Goal: Check status: Check status

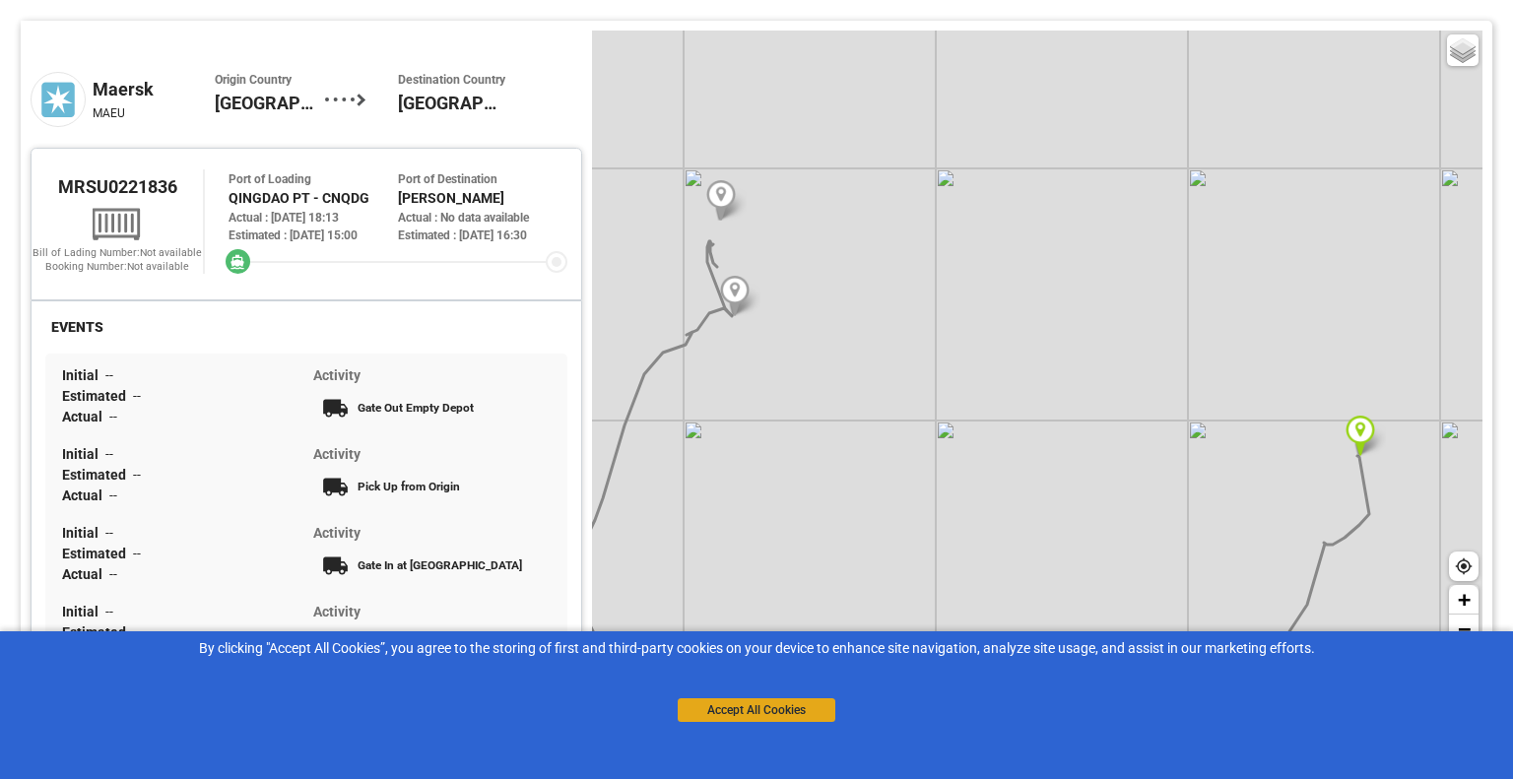
click at [736, 712] on button "Accept All Cookies" at bounding box center [757, 710] width 158 height 24
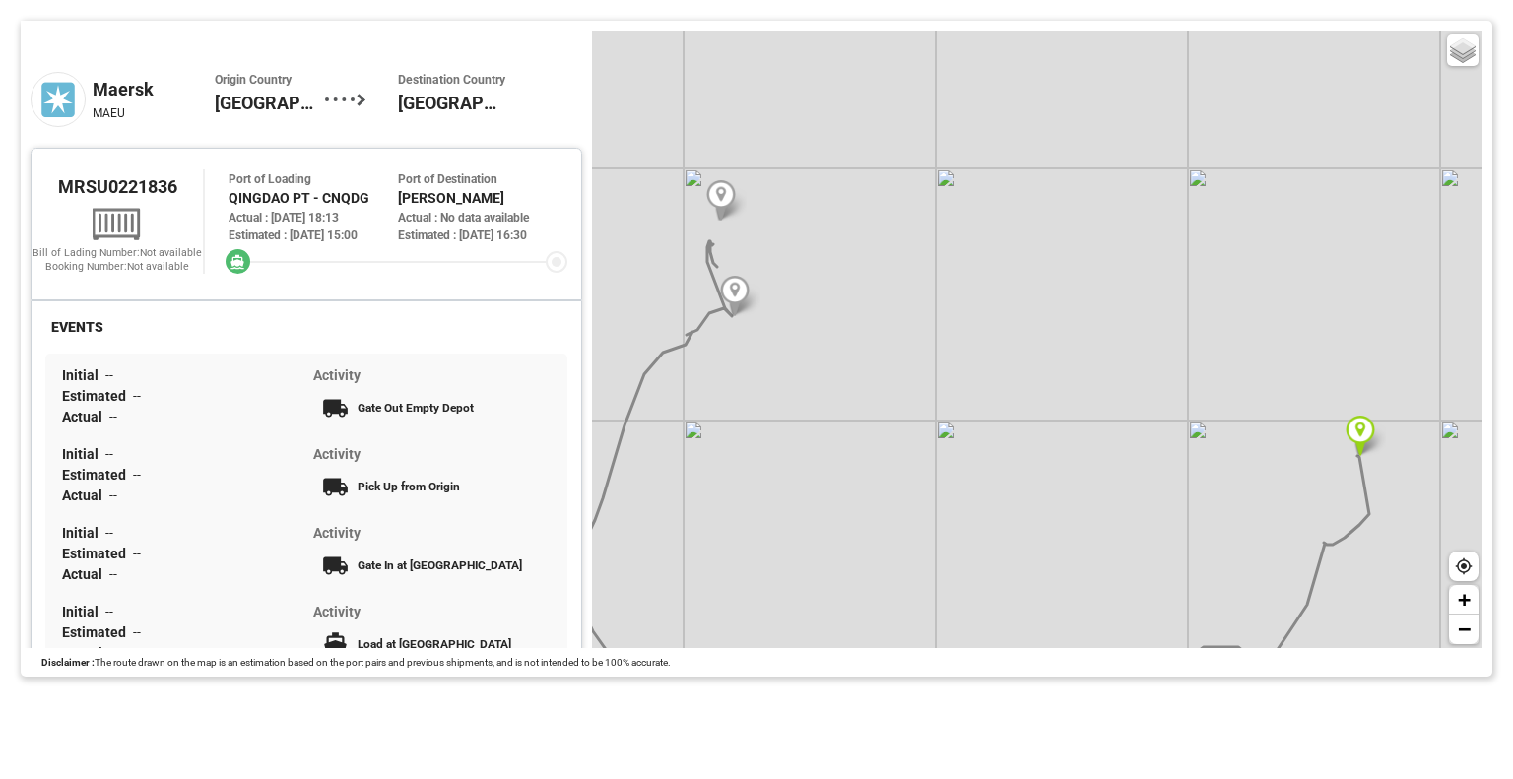
click at [709, 310] on div "Basic Grayscale Streets Dark + −" at bounding box center [1037, 339] width 890 height 617
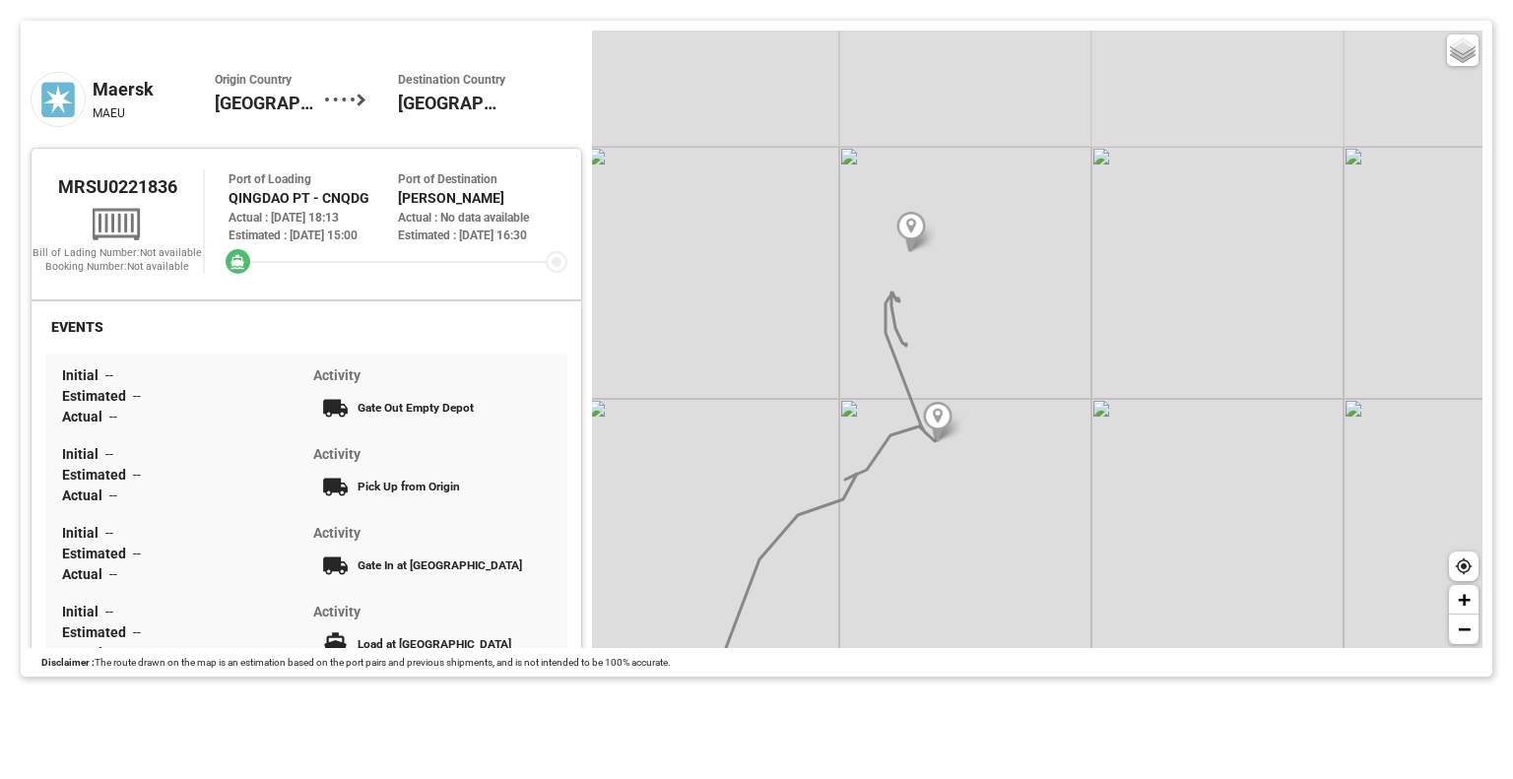
drag, startPoint x: 709, startPoint y: 310, endPoint x: 890, endPoint y: 430, distance: 217.4
click at [890, 430] on div "Basic Grayscale Streets Dark + −" at bounding box center [1037, 339] width 890 height 617
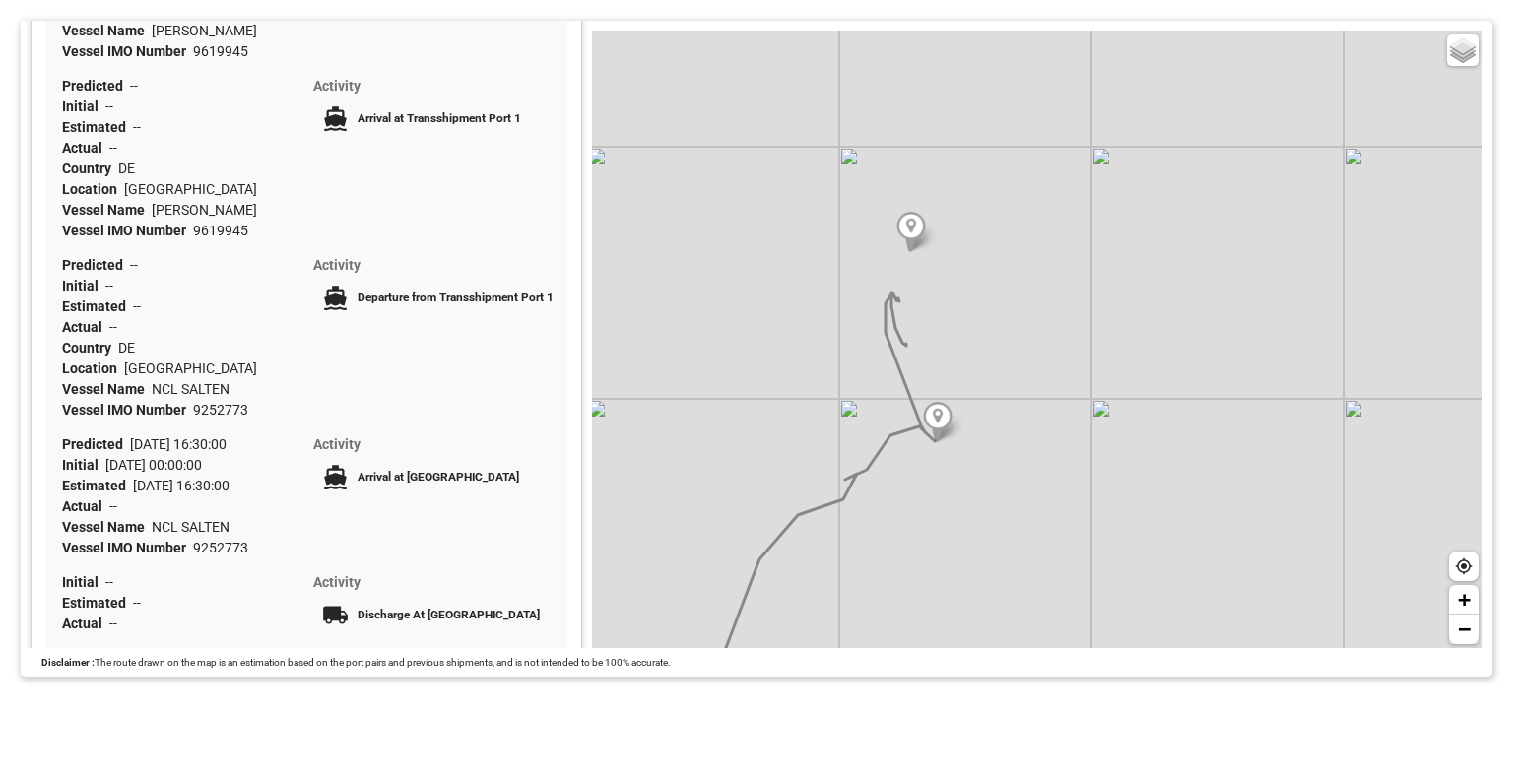
scroll to position [759, 0]
click at [337, 450] on span "Activity" at bounding box center [336, 445] width 47 height 16
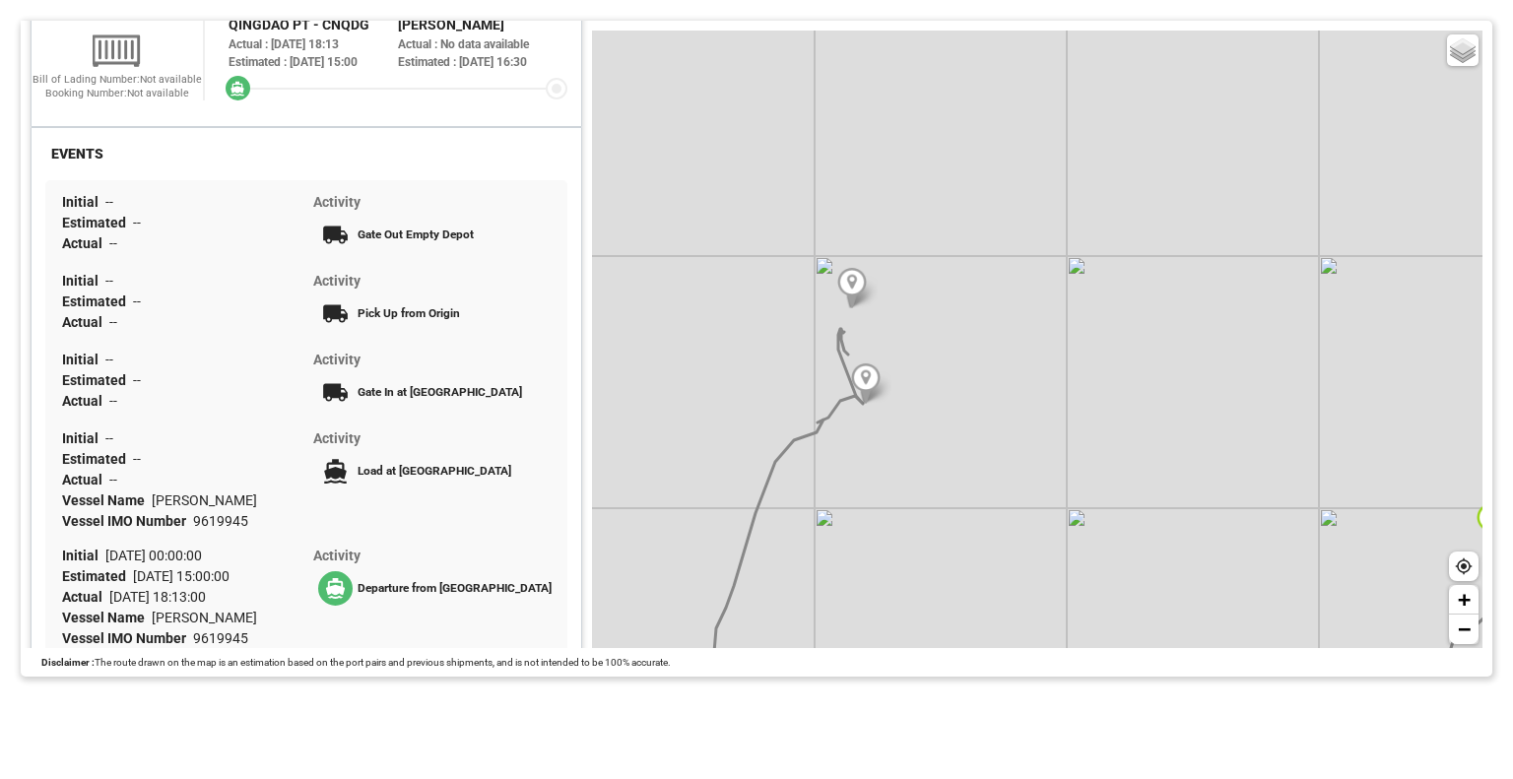
scroll to position [0, 0]
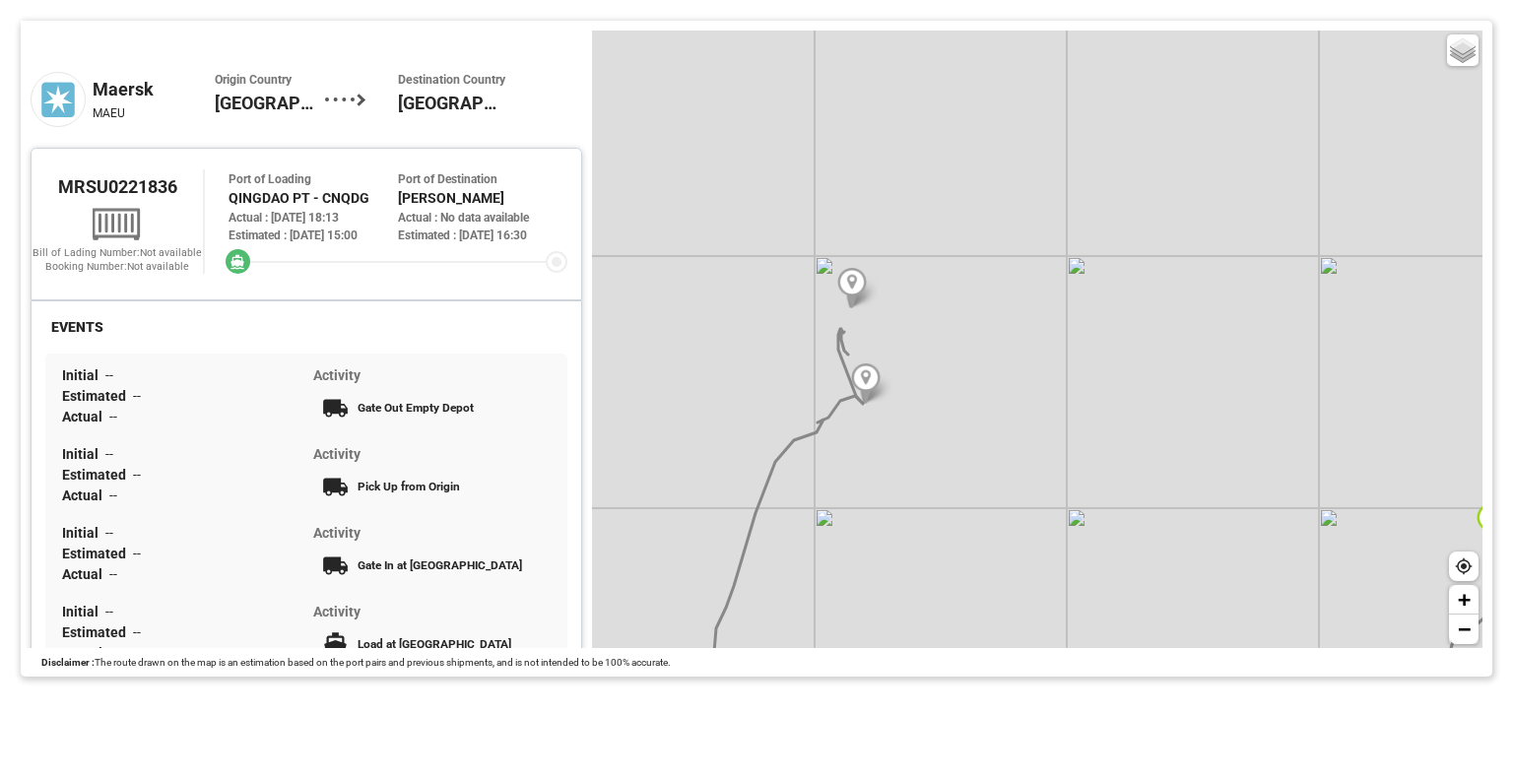
click at [258, 268] on div at bounding box center [397, 262] width 339 height 22
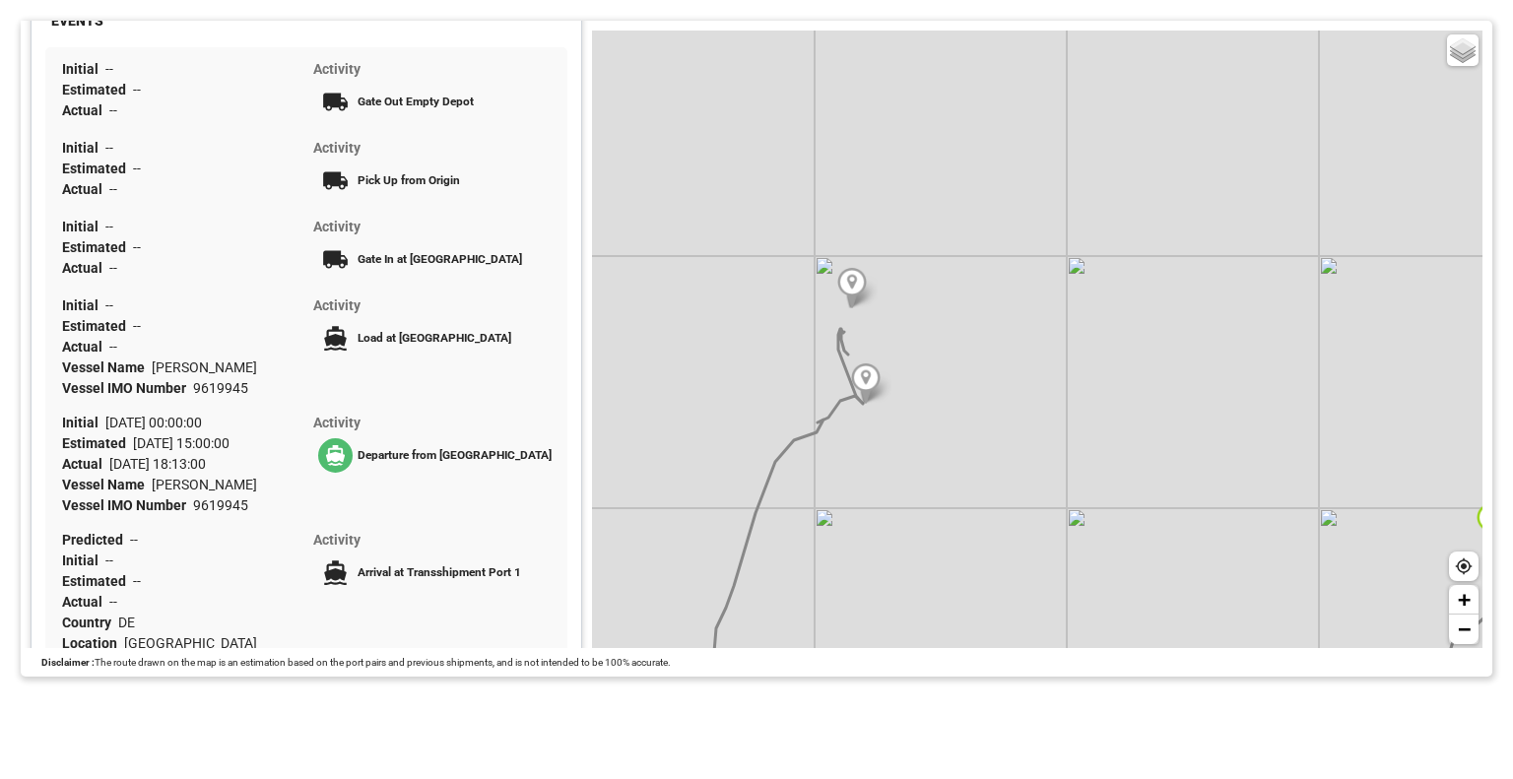
scroll to position [301, 0]
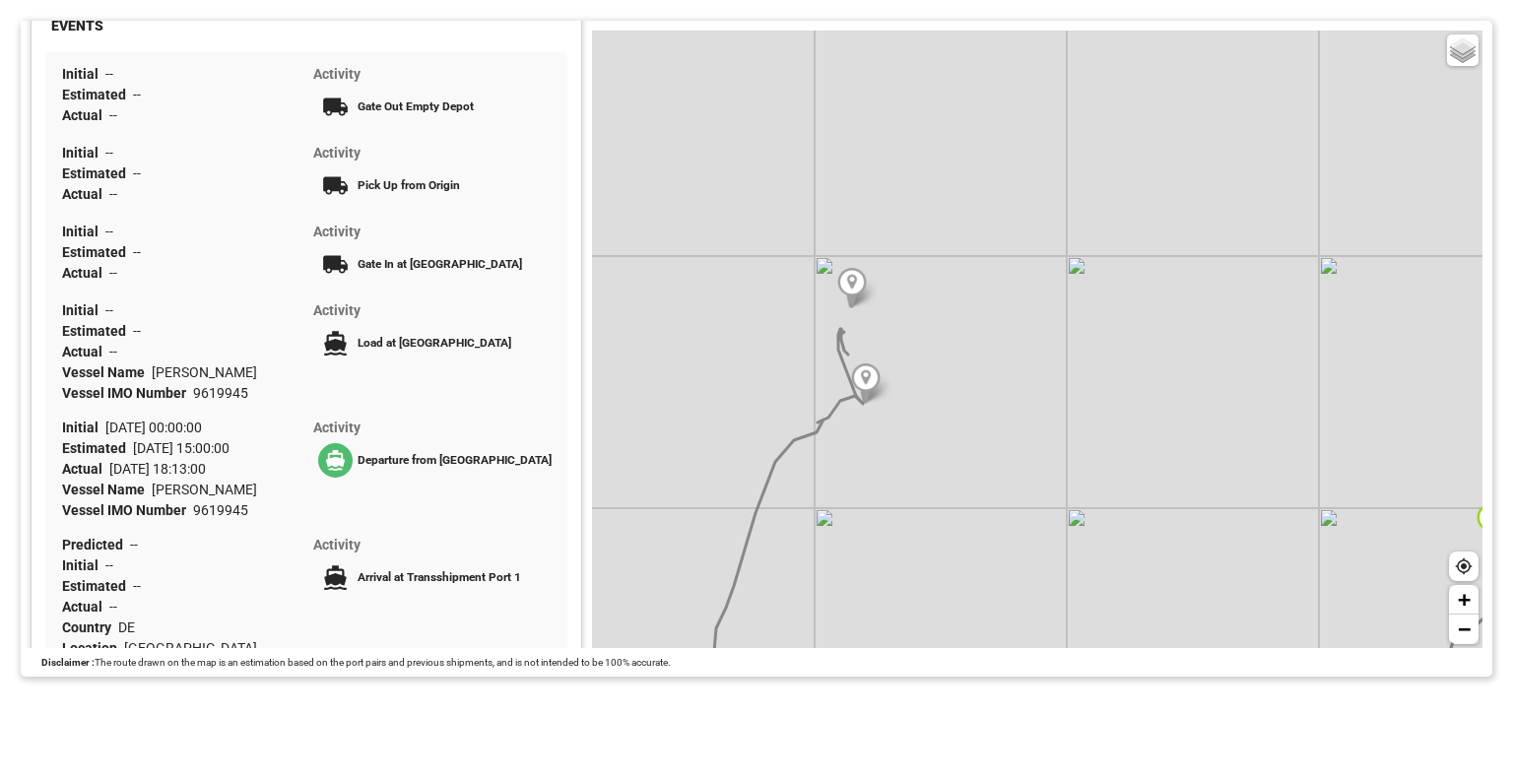
click at [943, 316] on div "Basic Grayscale Streets Dark + −" at bounding box center [1037, 339] width 890 height 617
click at [773, 172] on div "Basic Grayscale Streets Dark + −" at bounding box center [1037, 339] width 890 height 617
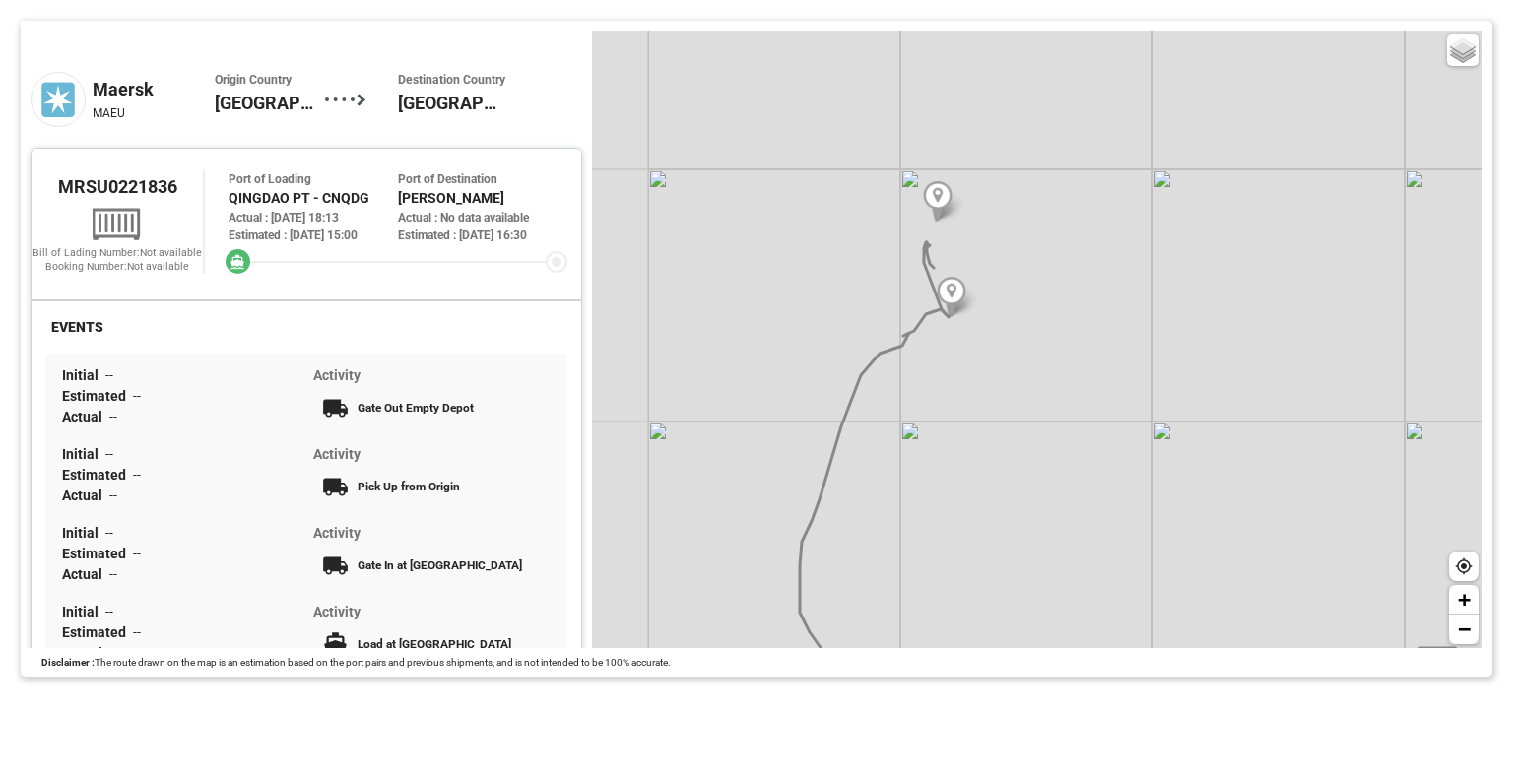
drag, startPoint x: 1129, startPoint y: 440, endPoint x: 1345, endPoint y: 441, distance: 216.7
click at [1345, 441] on div "Basic Grayscale Streets Dark + −" at bounding box center [1037, 339] width 890 height 617
click at [951, 298] on img at bounding box center [952, 297] width 30 height 40
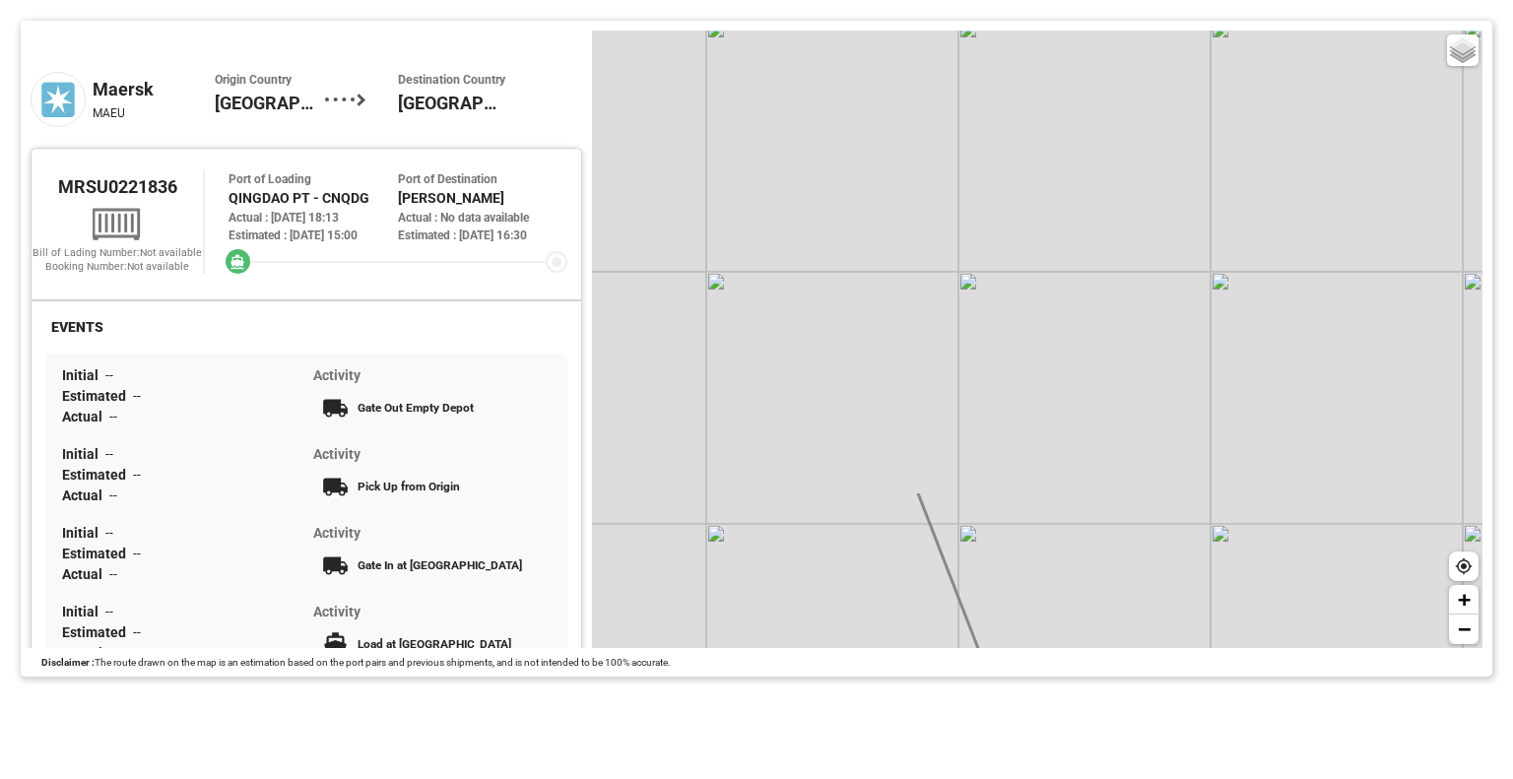
drag, startPoint x: 882, startPoint y: 300, endPoint x: 1204, endPoint y: 825, distance: 615.8
click at [1204, 778] on html "Tracking Map Maersk MAEU Origin Country [GEOGRAPHIC_DATA] Destination Country […" at bounding box center [756, 389] width 1513 height 779
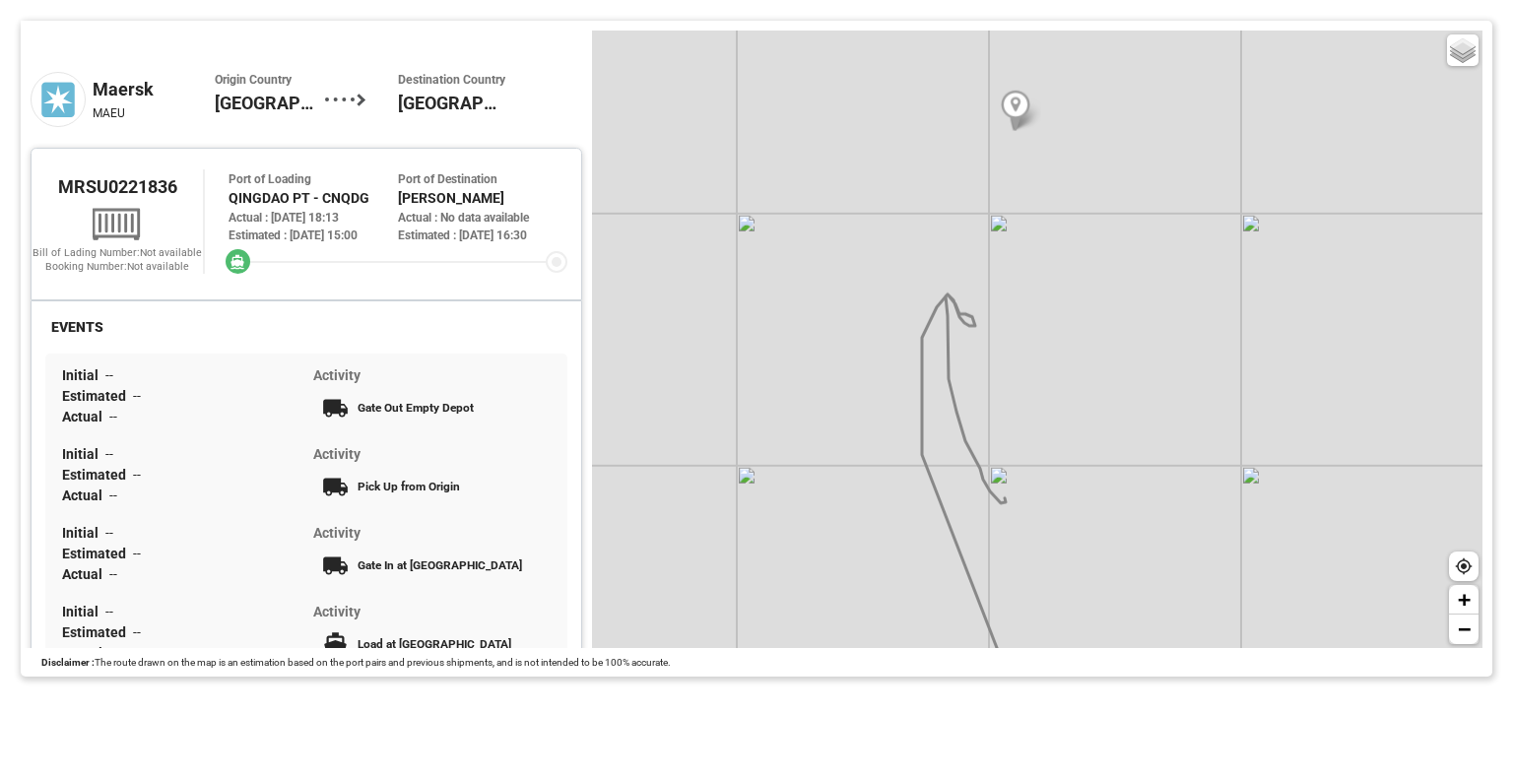
drag, startPoint x: 1075, startPoint y: 405, endPoint x: 1030, endPoint y: 488, distance: 95.2
click at [1030, 488] on div "Basic Grayscale Streets Dark + −" at bounding box center [1037, 339] width 890 height 617
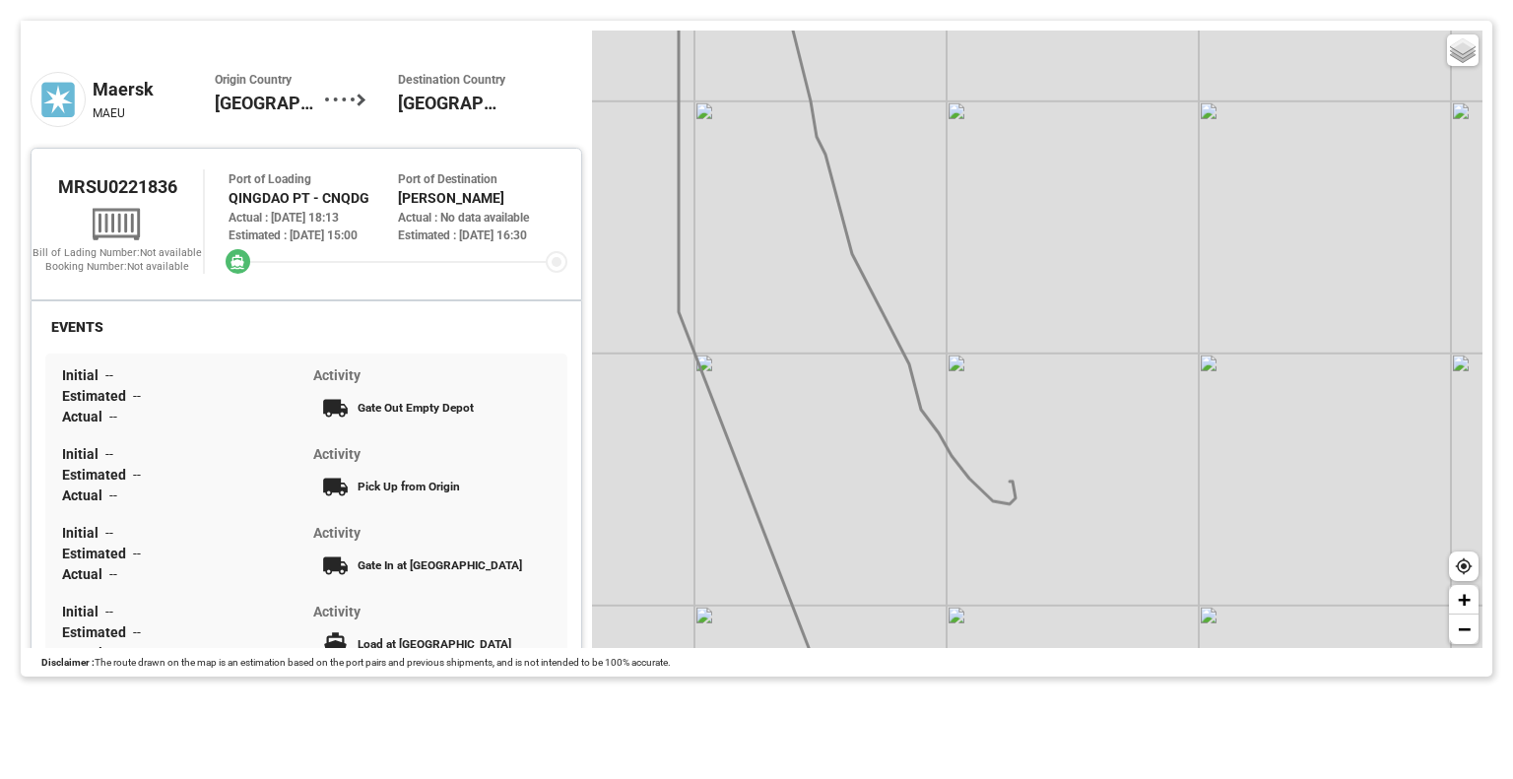
click at [747, 372] on div "Basic Grayscale Streets Dark + −" at bounding box center [1037, 339] width 890 height 617
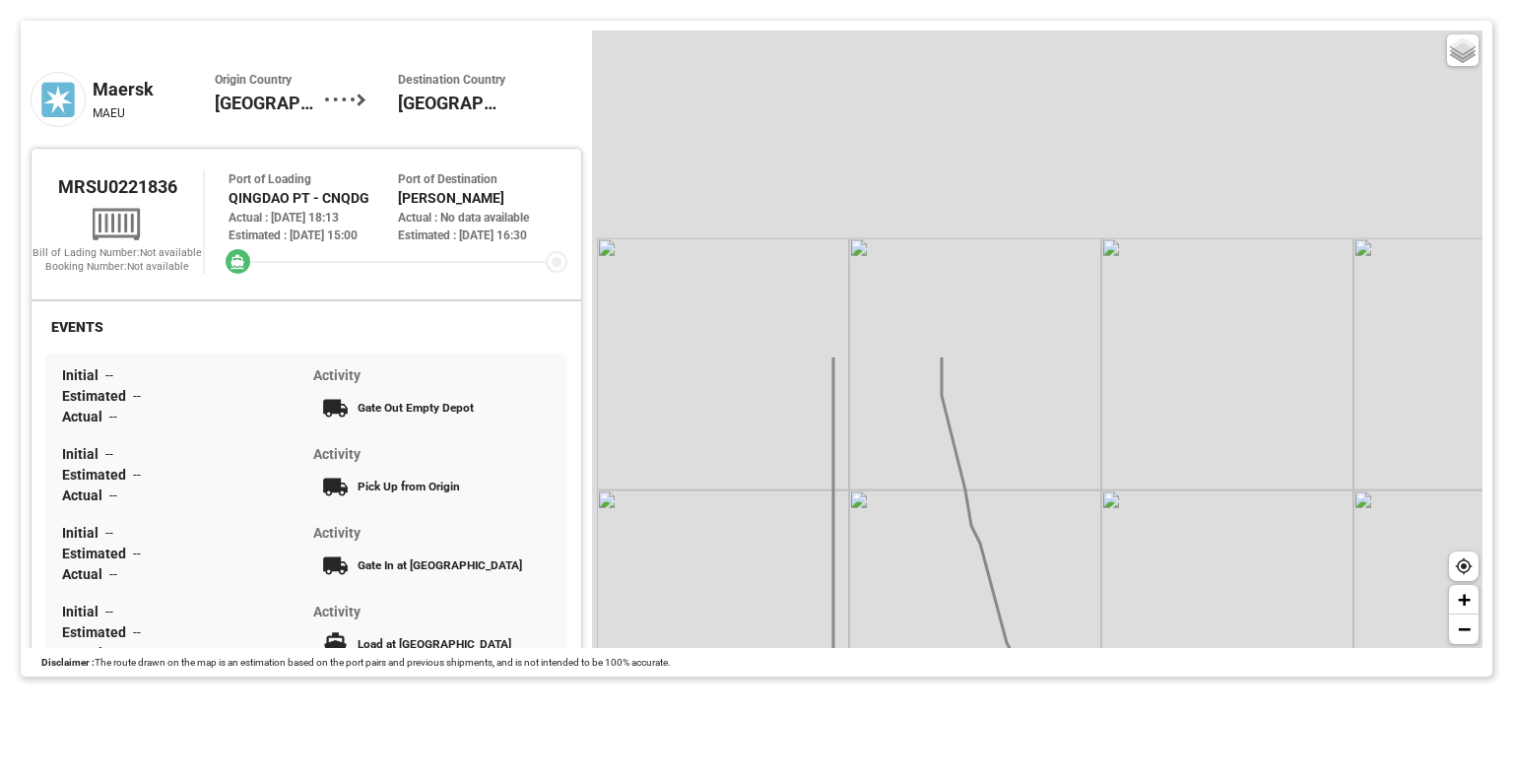
drag, startPoint x: 747, startPoint y: 372, endPoint x: 902, endPoint y: 761, distance: 418.6
click at [902, 761] on div "Tracking Map Maersk MAEU Origin Country [GEOGRAPHIC_DATA] Destination Country […" at bounding box center [756, 389] width 1513 height 779
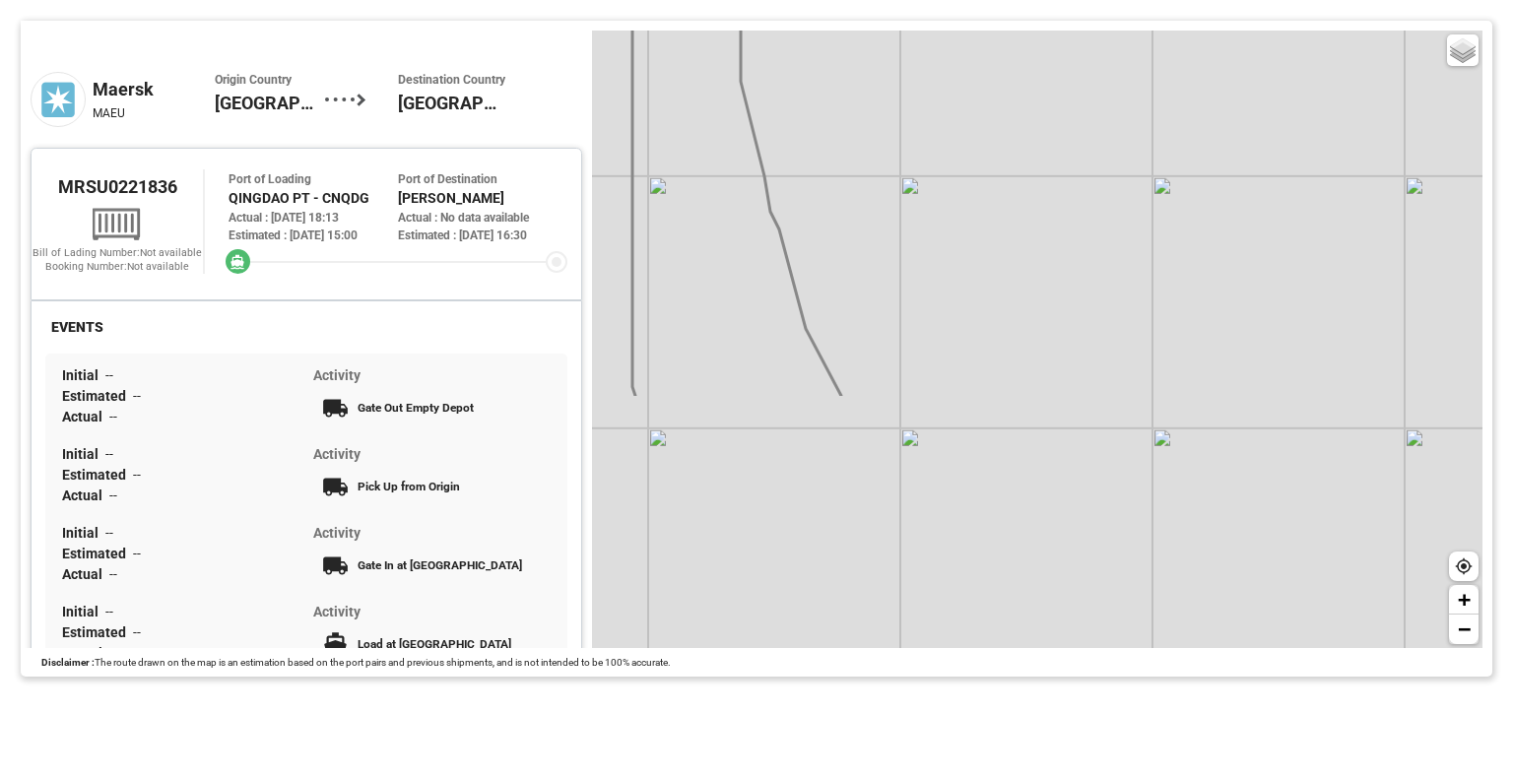
drag, startPoint x: 894, startPoint y: 464, endPoint x: 693, endPoint y: 150, distance: 372.9
click at [693, 150] on div "Basic Grayscale Streets Dark + −" at bounding box center [1037, 339] width 890 height 617
click at [637, 68] on div "Basic Grayscale Streets Dark + −" at bounding box center [1037, 339] width 890 height 617
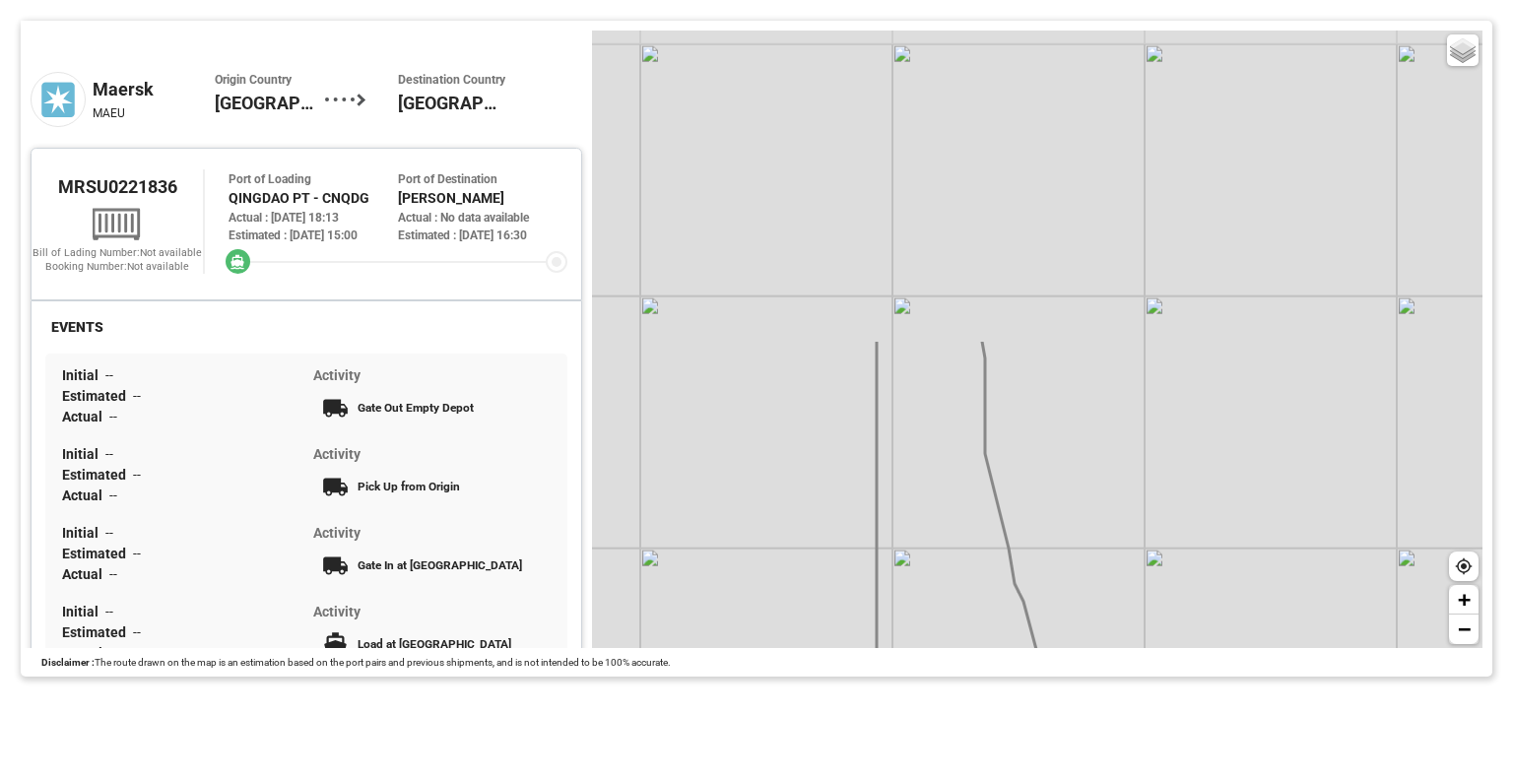
drag, startPoint x: 773, startPoint y: 256, endPoint x: 1017, endPoint y: 628, distance: 445.2
click at [1017, 628] on div "Basic Grayscale Streets Dark + −" at bounding box center [1037, 339] width 890 height 617
drag, startPoint x: 338, startPoint y: 469, endPoint x: 313, endPoint y: 318, distance: 152.7
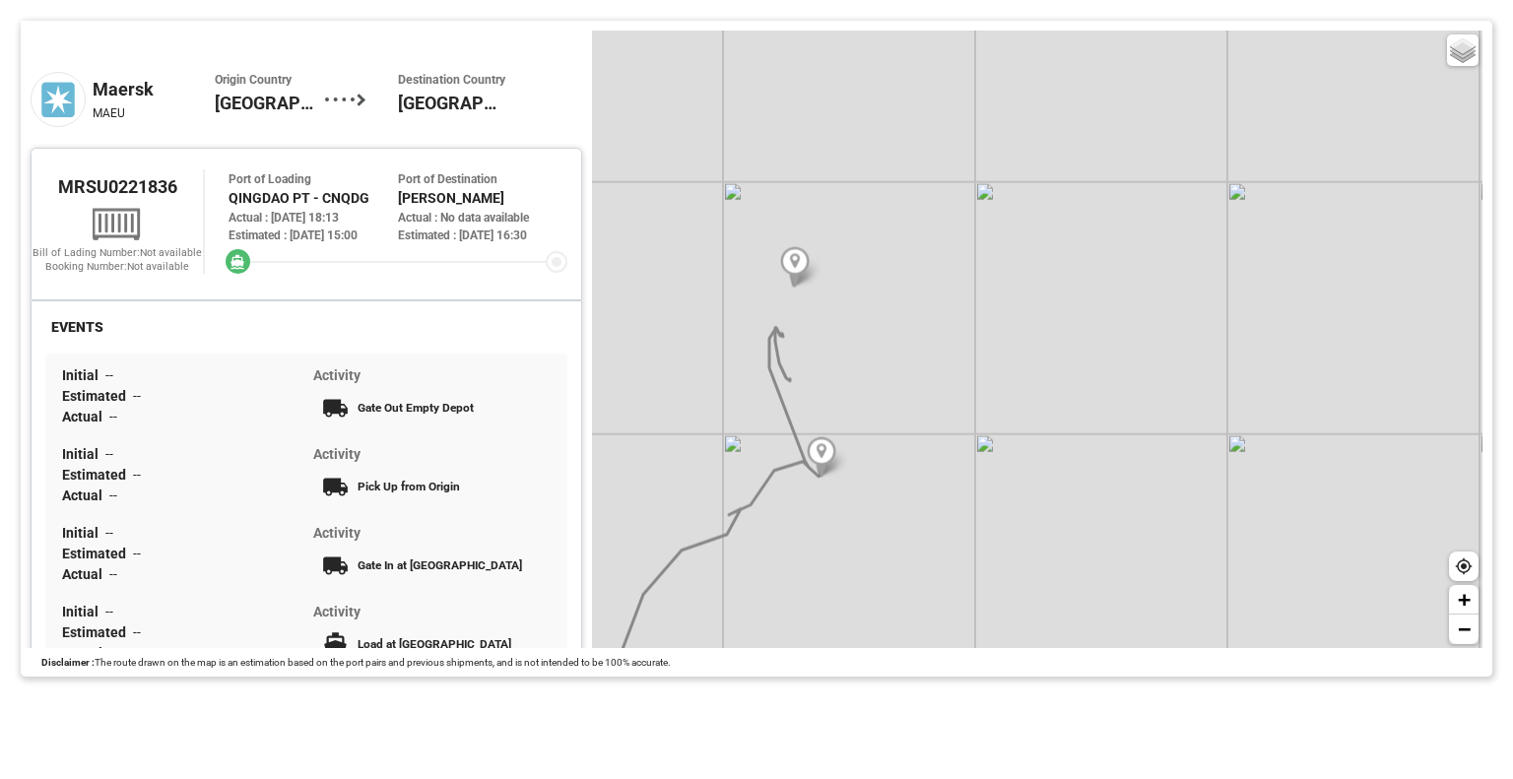
click at [133, 233] on icon at bounding box center [117, 222] width 49 height 39
click at [339, 90] on div at bounding box center [348, 99] width 46 height 55
click at [425, 90] on span "[GEOGRAPHIC_DATA]" at bounding box center [453, 103] width 110 height 27
click at [551, 257] on div at bounding box center [556, 262] width 10 height 10
click at [283, 227] on div "Estimated : [DATE] 15:00" at bounding box center [312, 235] width 169 height 18
